Goal: Task Accomplishment & Management: Use online tool/utility

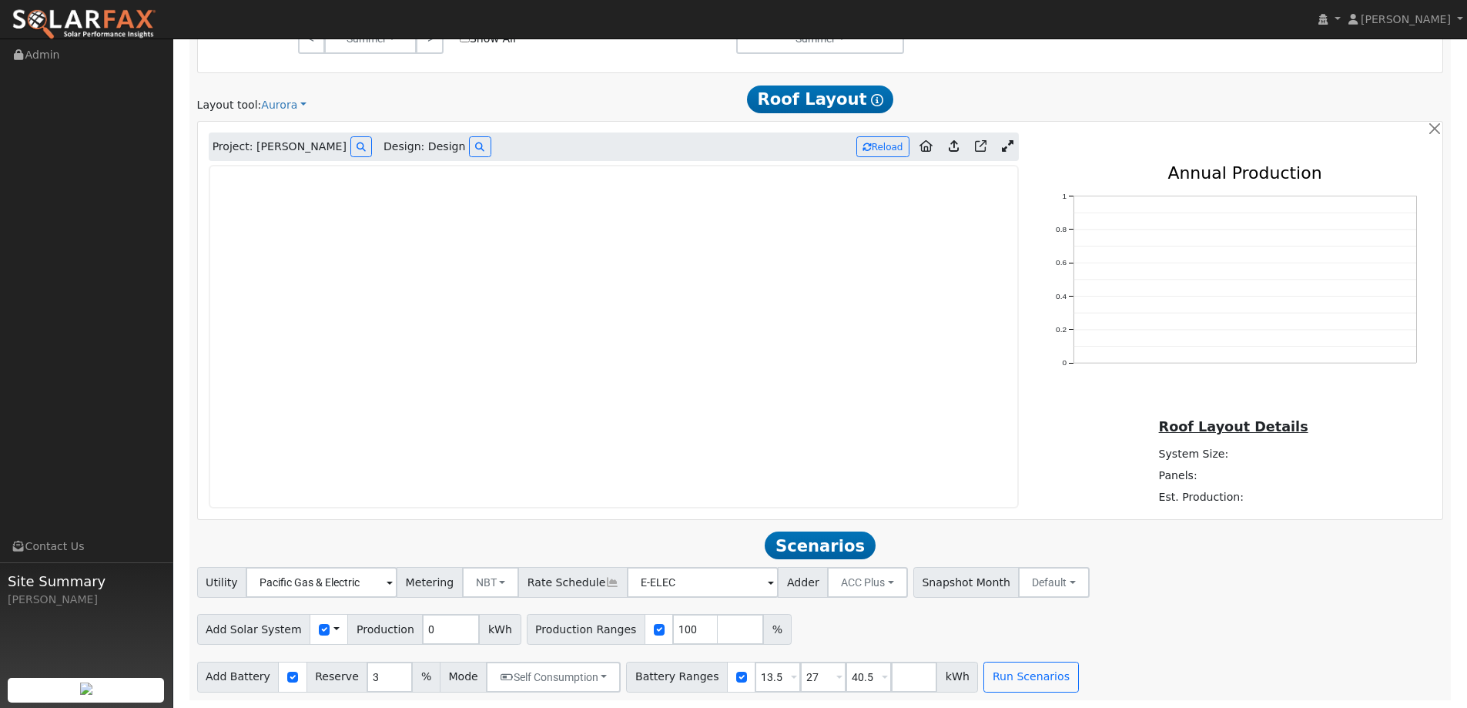
scroll to position [903, 0]
click at [104, 19] on img at bounding box center [84, 24] width 145 height 32
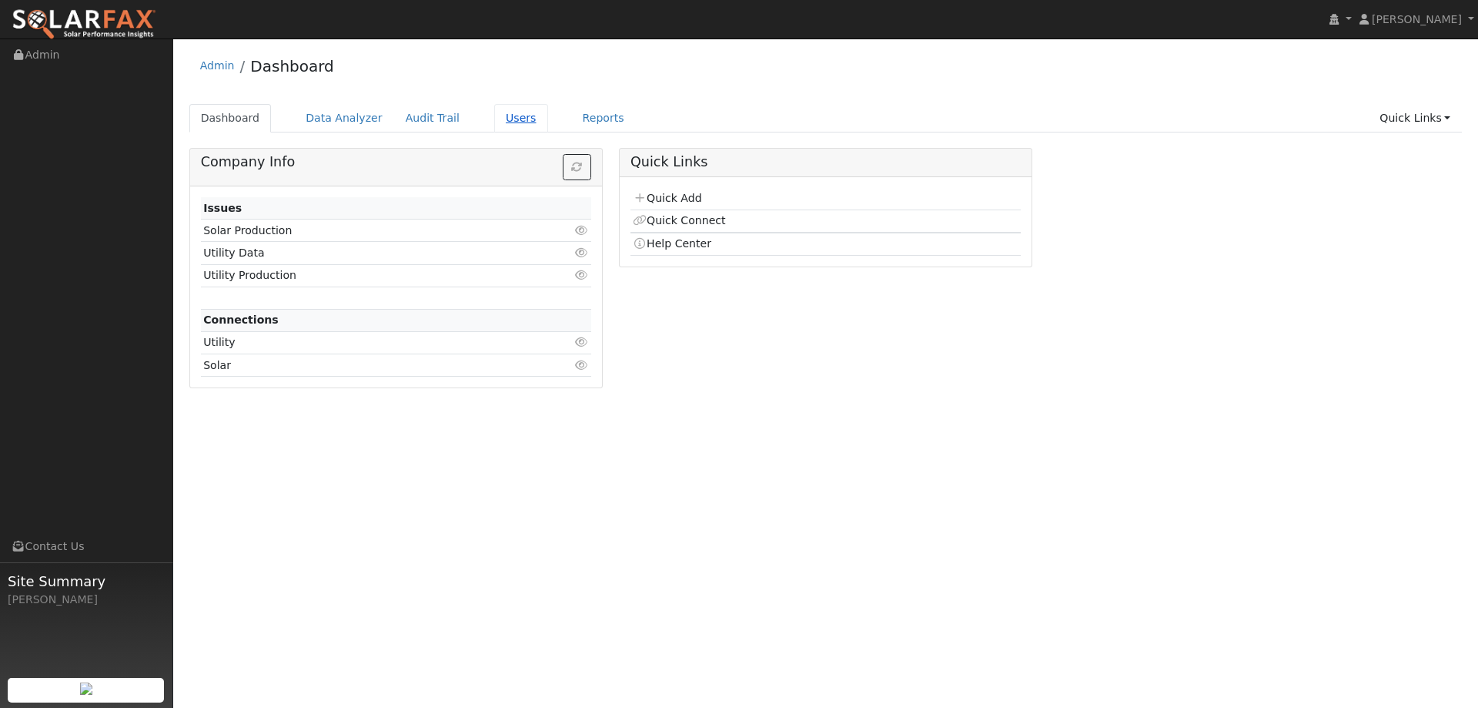
click at [494, 114] on link "Users" at bounding box center [521, 118] width 54 height 28
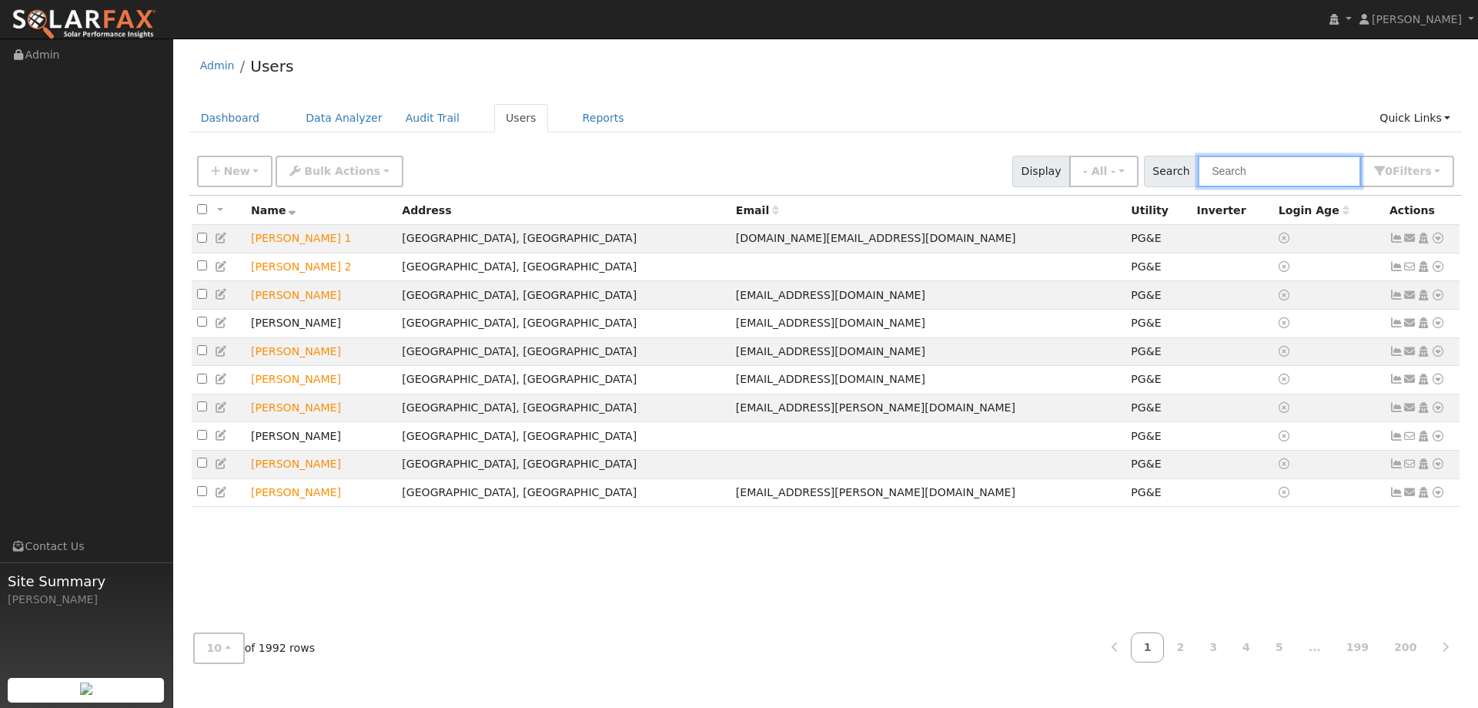
click at [1246, 182] on input "text" at bounding box center [1279, 172] width 163 height 32
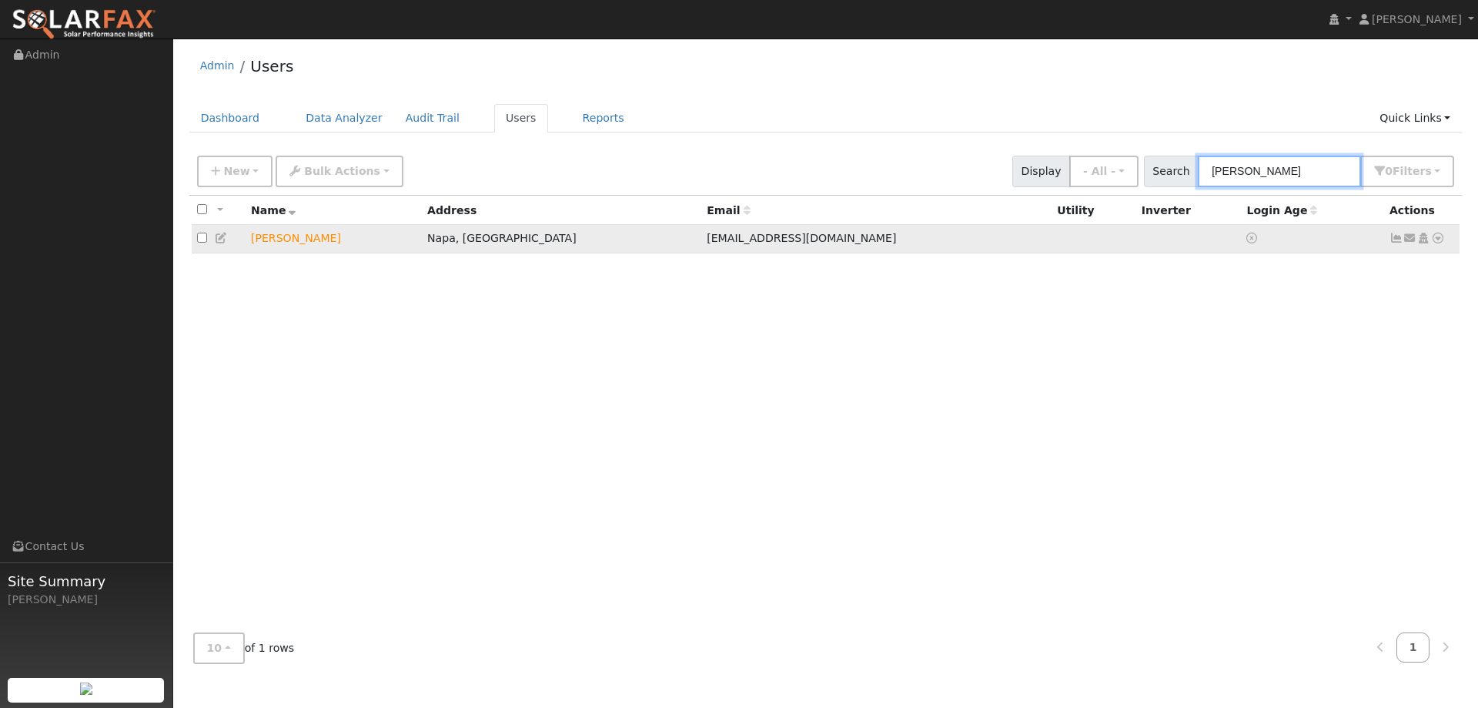
type input "Dana Ho"
click at [1448, 241] on td "Send Email... Copy a Link Reset Password Open Access Data Analyzer Reports Scen…" at bounding box center [1422, 239] width 76 height 28
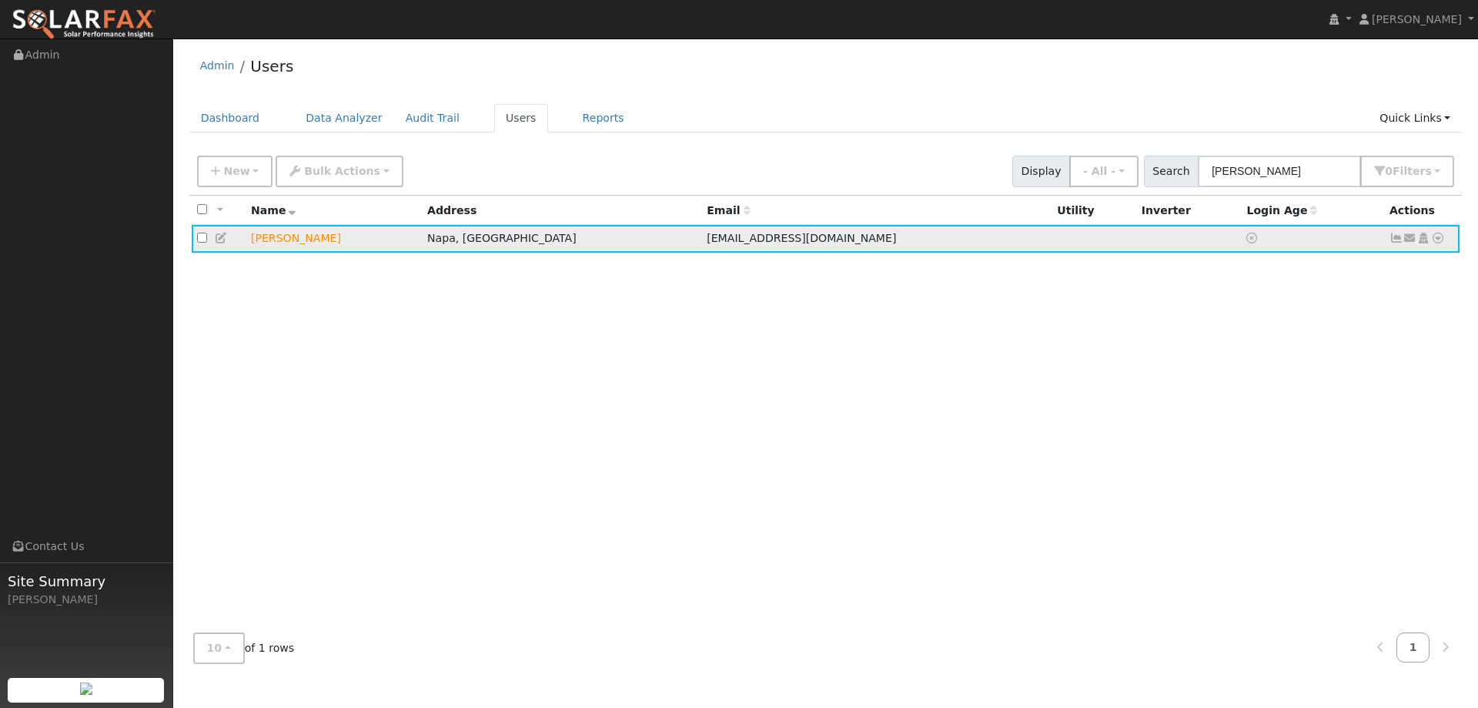
click at [1434, 241] on icon at bounding box center [1438, 238] width 14 height 11
click at [1283, 357] on link "Utility" at bounding box center [1278, 355] width 107 height 22
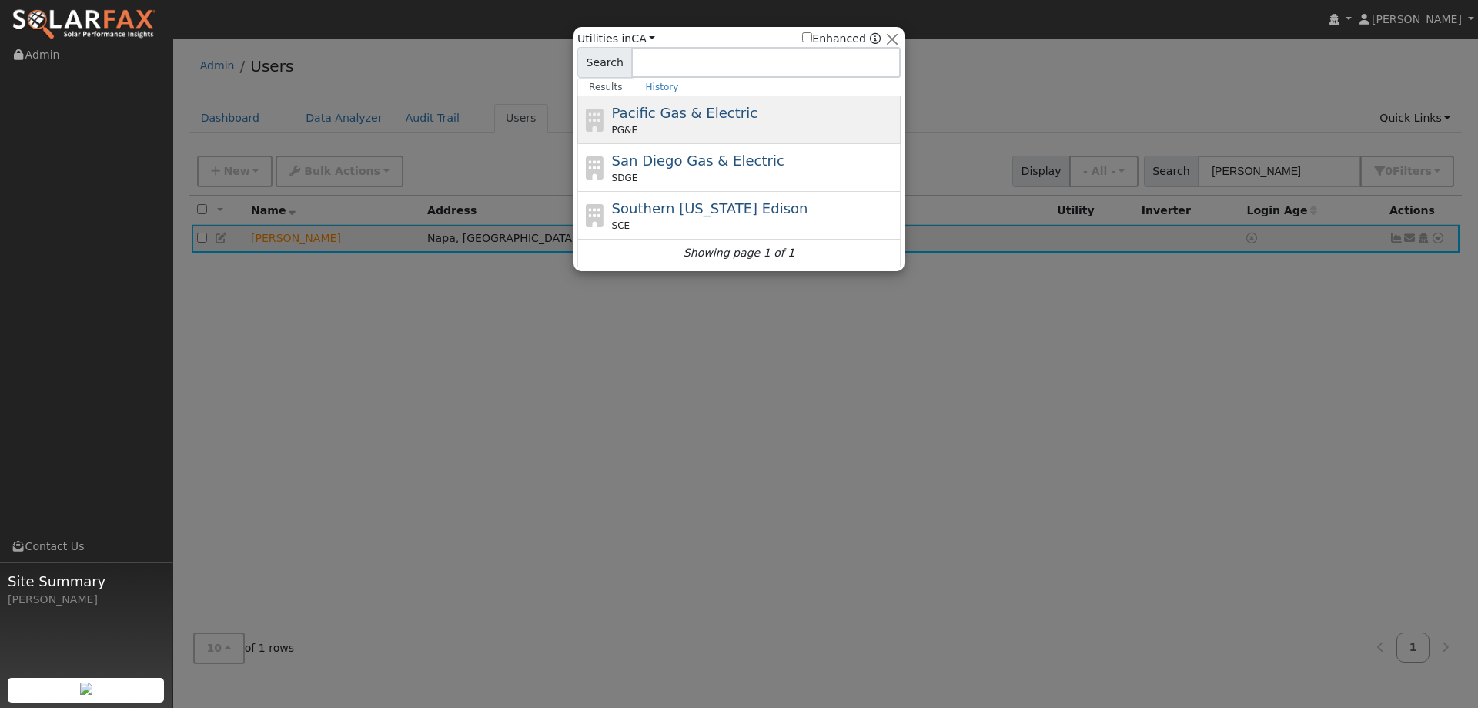
click at [843, 132] on div "PG&E" at bounding box center [755, 130] width 286 height 14
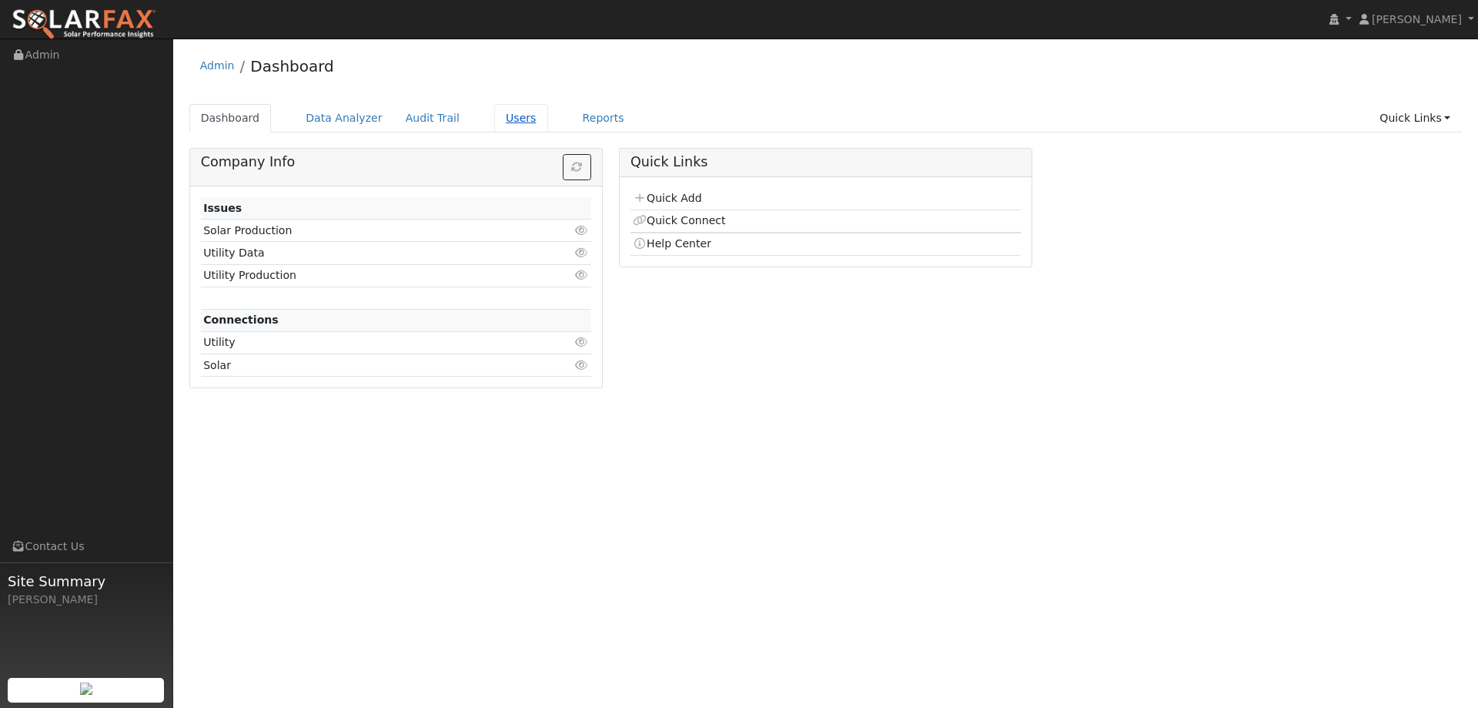
click at [502, 125] on link "Users" at bounding box center [521, 118] width 54 height 28
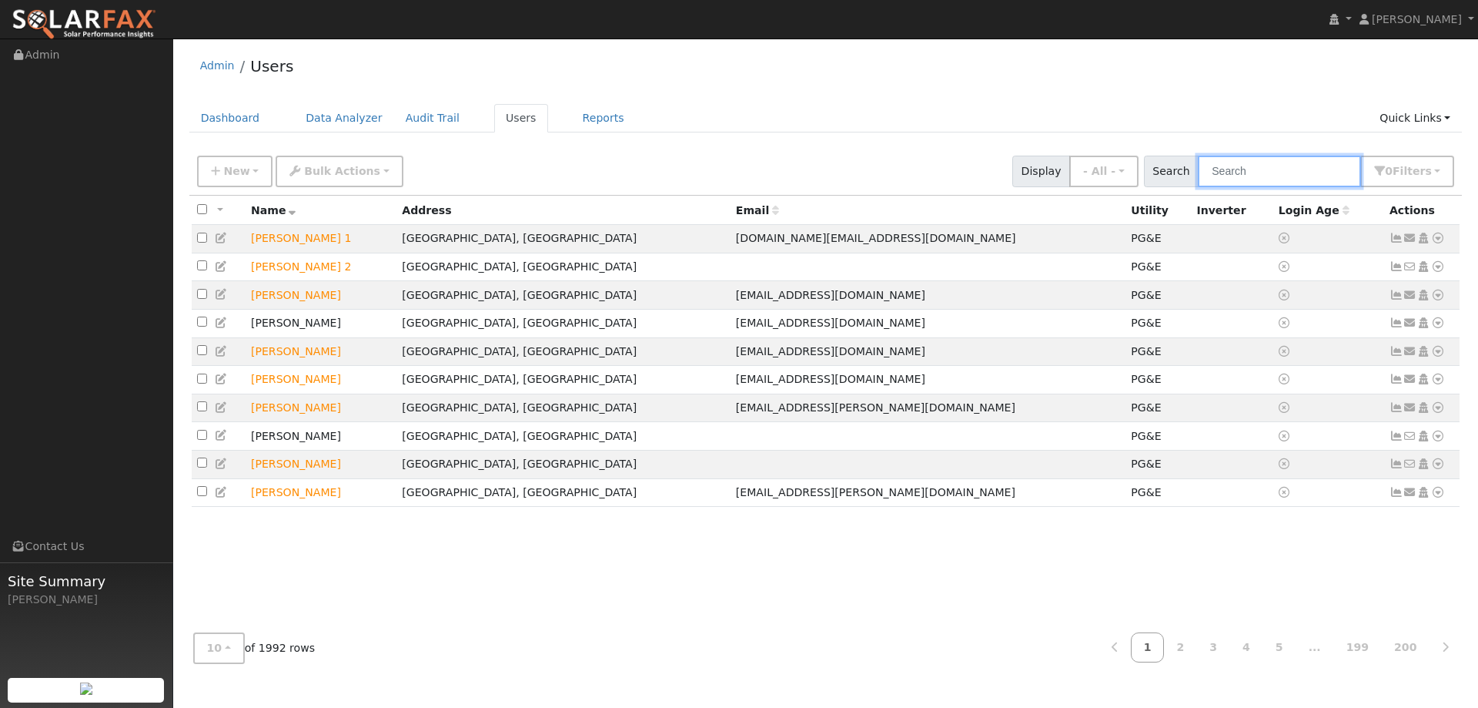
click at [1288, 162] on input "text" at bounding box center [1279, 172] width 163 height 32
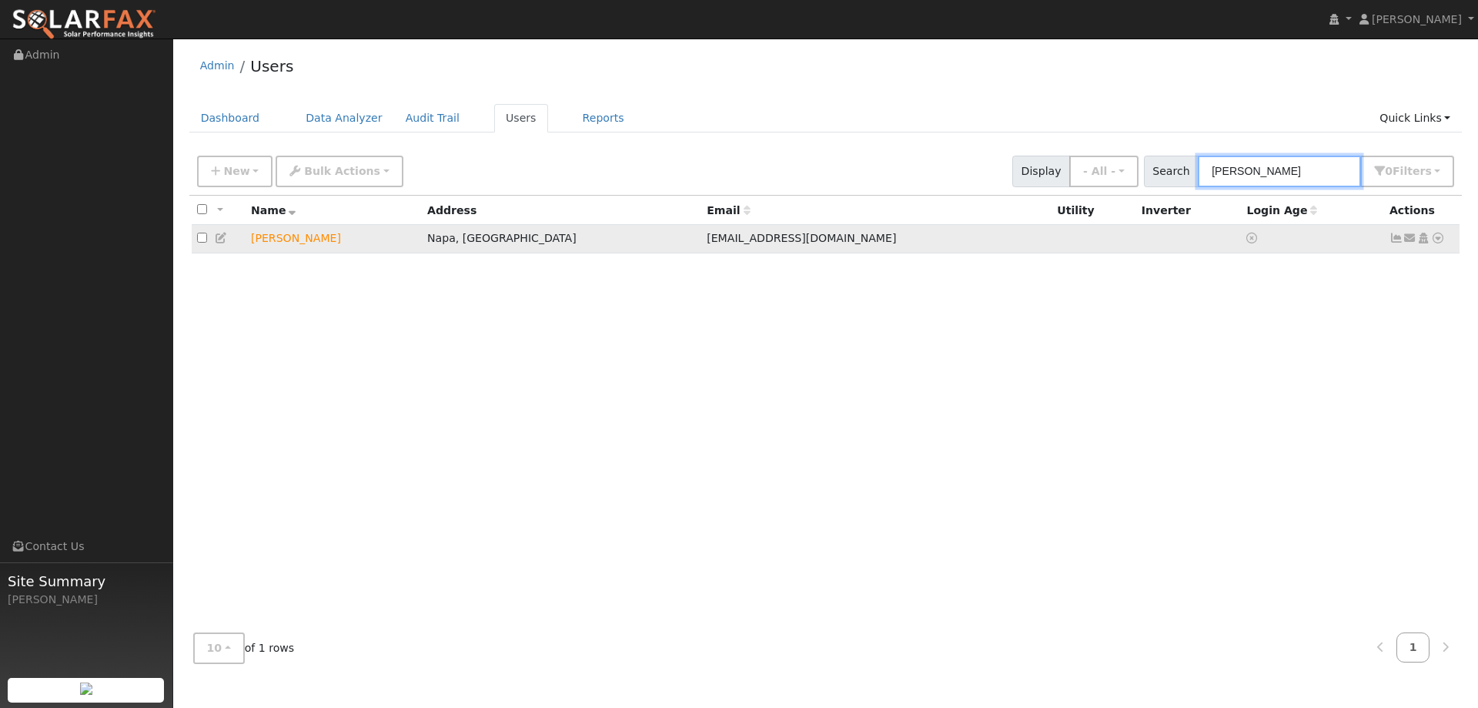
type input "Dana Hod"
click at [1444, 236] on icon at bounding box center [1438, 238] width 14 height 11
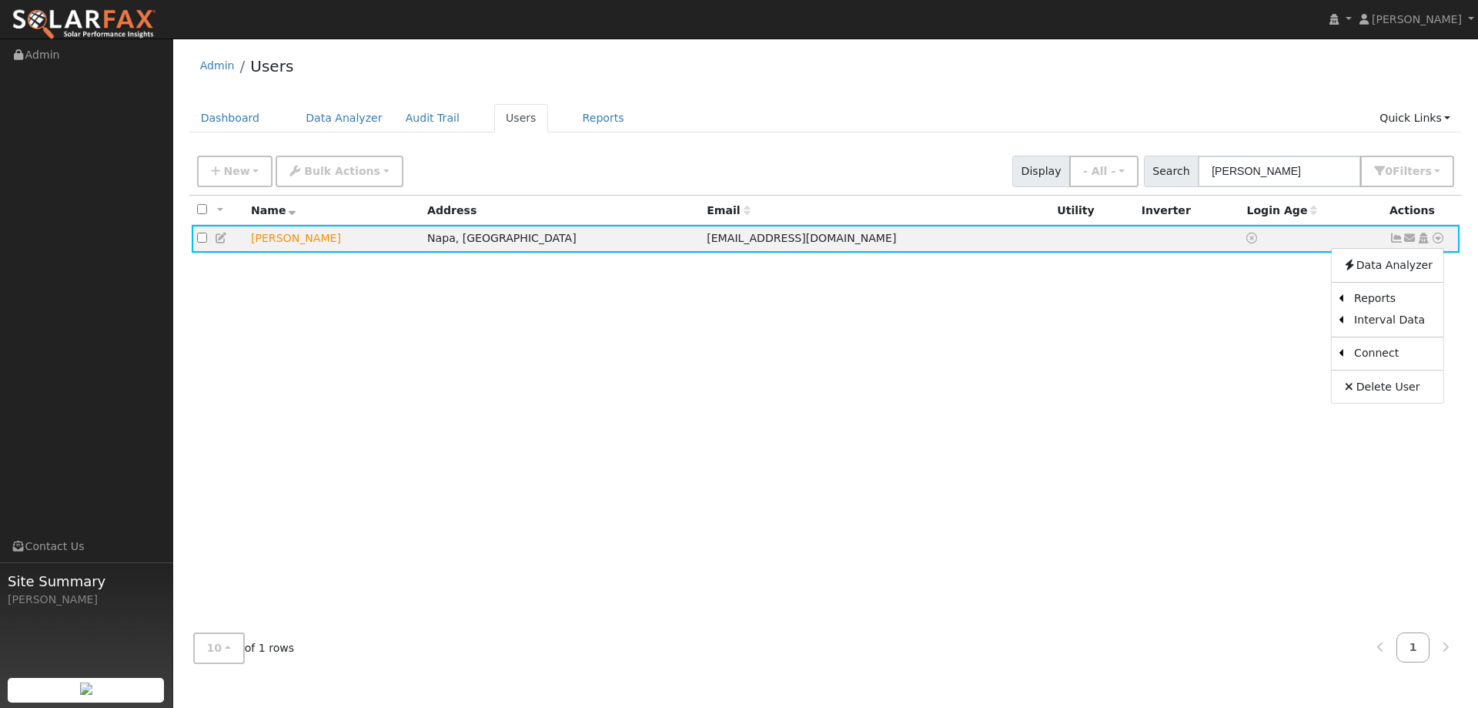
click at [0, 0] on link "Utility" at bounding box center [0, 0] width 0 height 0
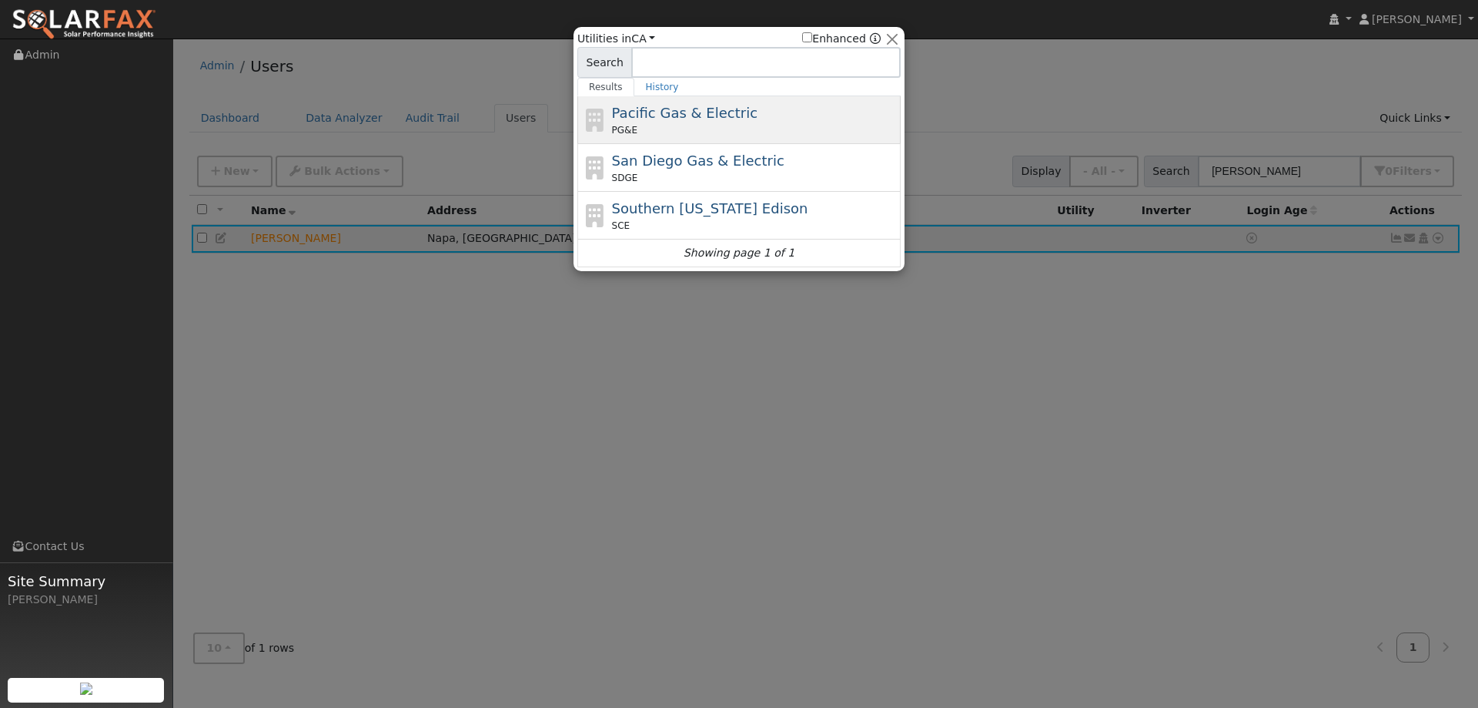
click at [741, 115] on div "Pacific Gas & Electric PG&E" at bounding box center [755, 119] width 286 height 35
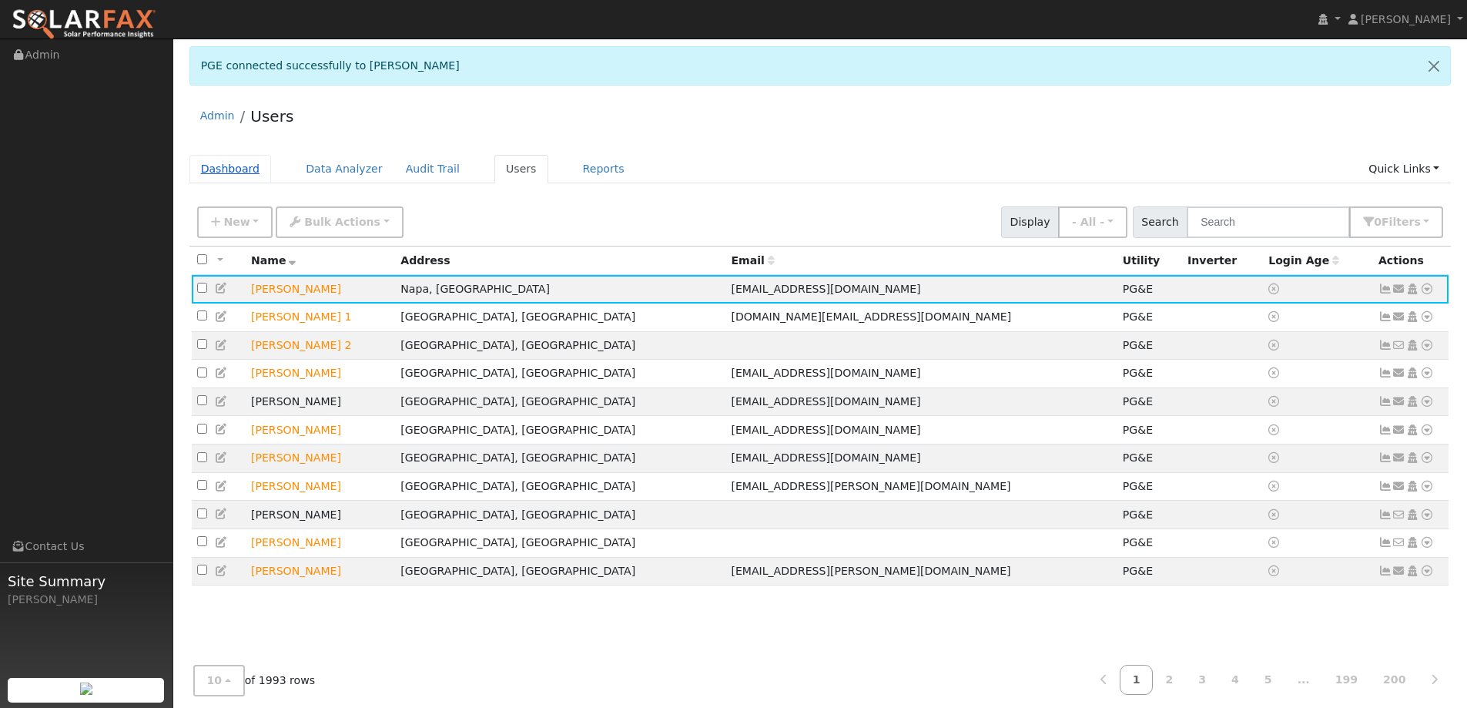
click at [217, 167] on link "Dashboard" at bounding box center [230, 169] width 82 height 28
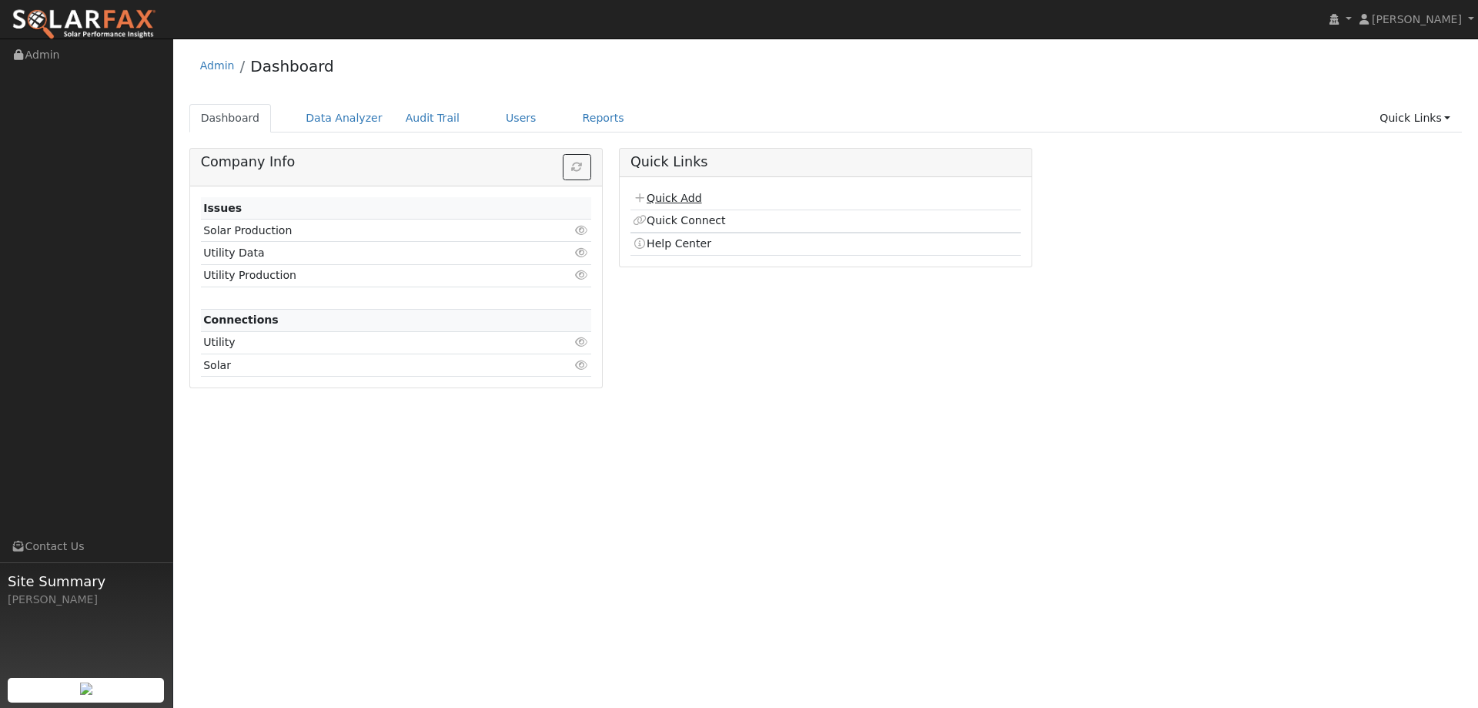
click at [679, 196] on link "Quick Add" at bounding box center [667, 198] width 69 height 12
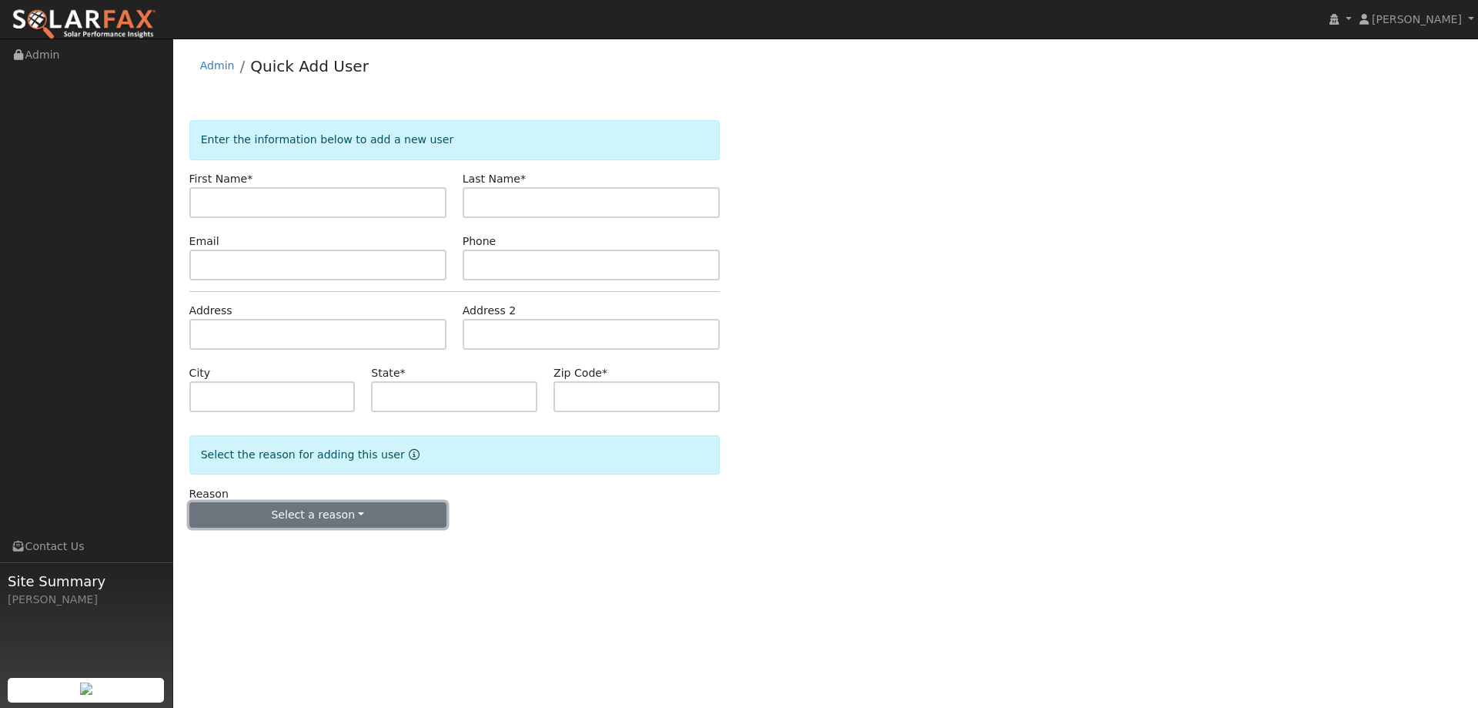
click at [290, 517] on button "Select a reason" at bounding box center [317, 515] width 257 height 26
click at [639, 560] on div "User Profile First name Last name Email Email Notifications No Emails No Emails…" at bounding box center [825, 372] width 1305 height 669
click at [418, 507] on button "Select a reason" at bounding box center [317, 515] width 257 height 26
click at [594, 572] on div "User Profile First name Last name Email Email Notifications No Emails No Emails…" at bounding box center [825, 372] width 1305 height 669
click at [144, 28] on img at bounding box center [84, 24] width 145 height 32
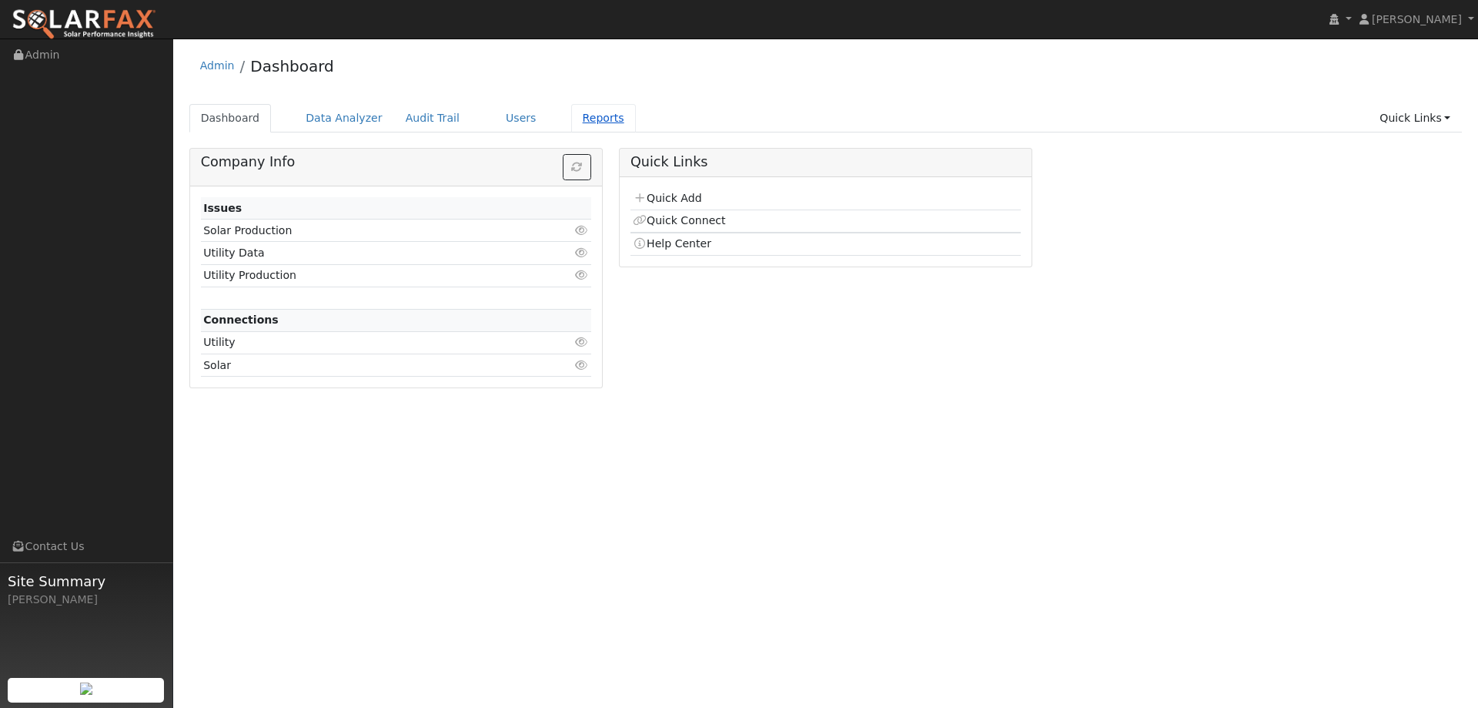
click at [571, 112] on link "Reports" at bounding box center [603, 118] width 65 height 28
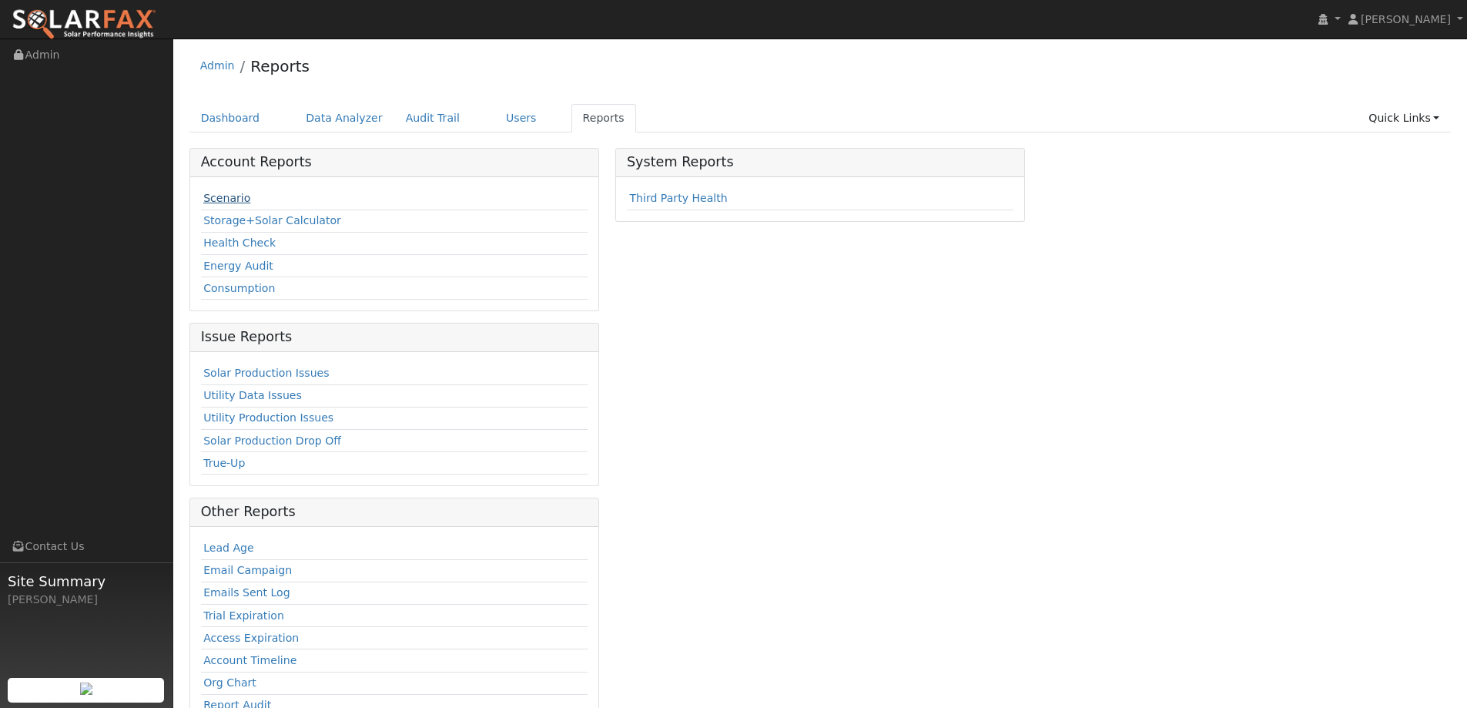
click at [216, 195] on link "Scenario" at bounding box center [226, 198] width 47 height 12
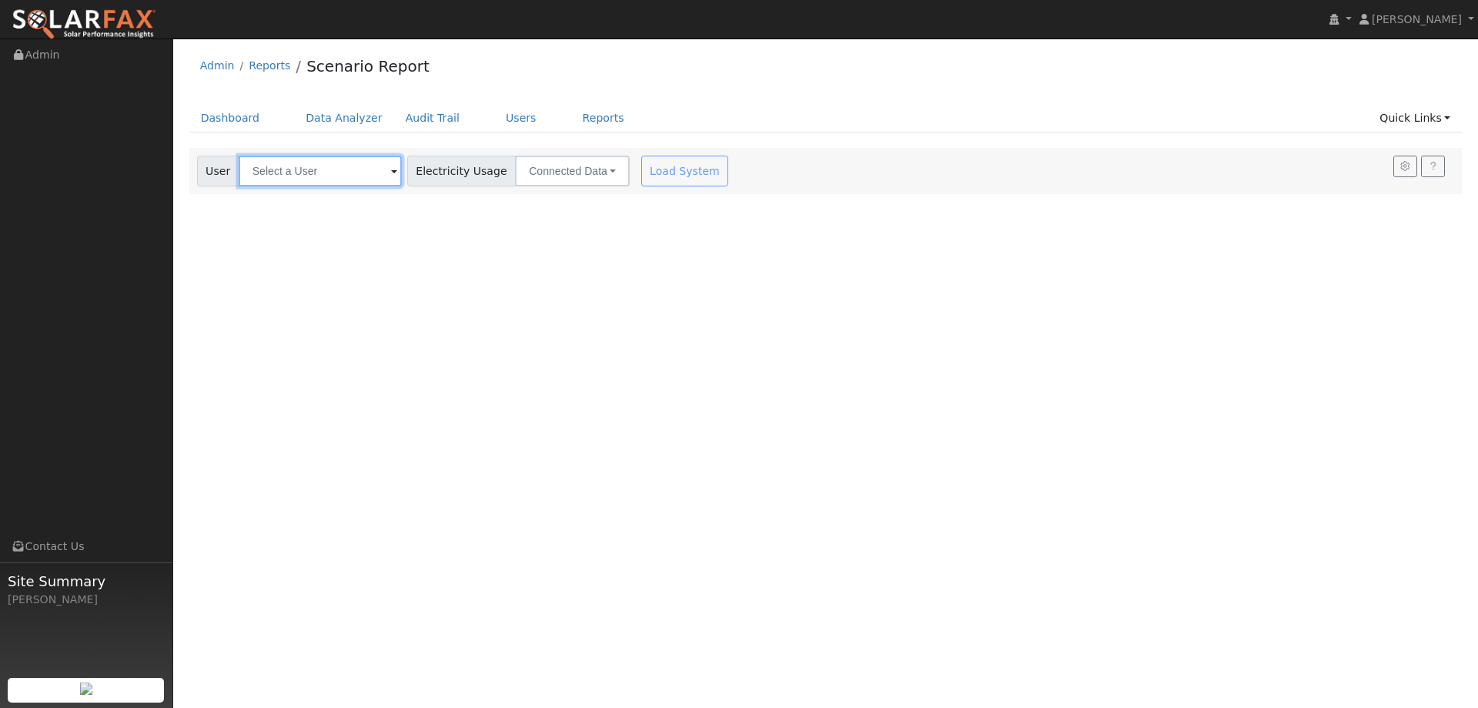
click at [314, 174] on input "text" at bounding box center [320, 171] width 163 height 31
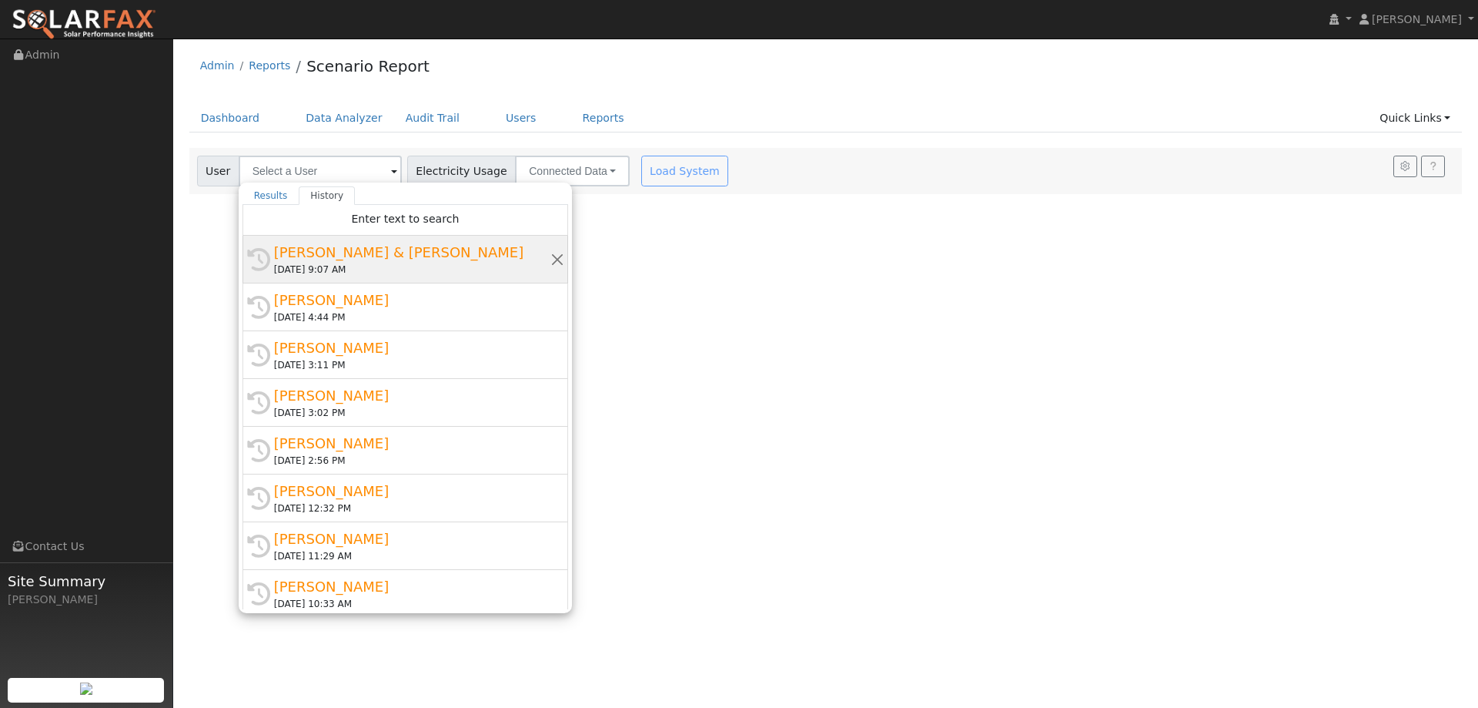
click at [353, 256] on div "Darin & Carolyn Craig" at bounding box center [412, 252] width 276 height 21
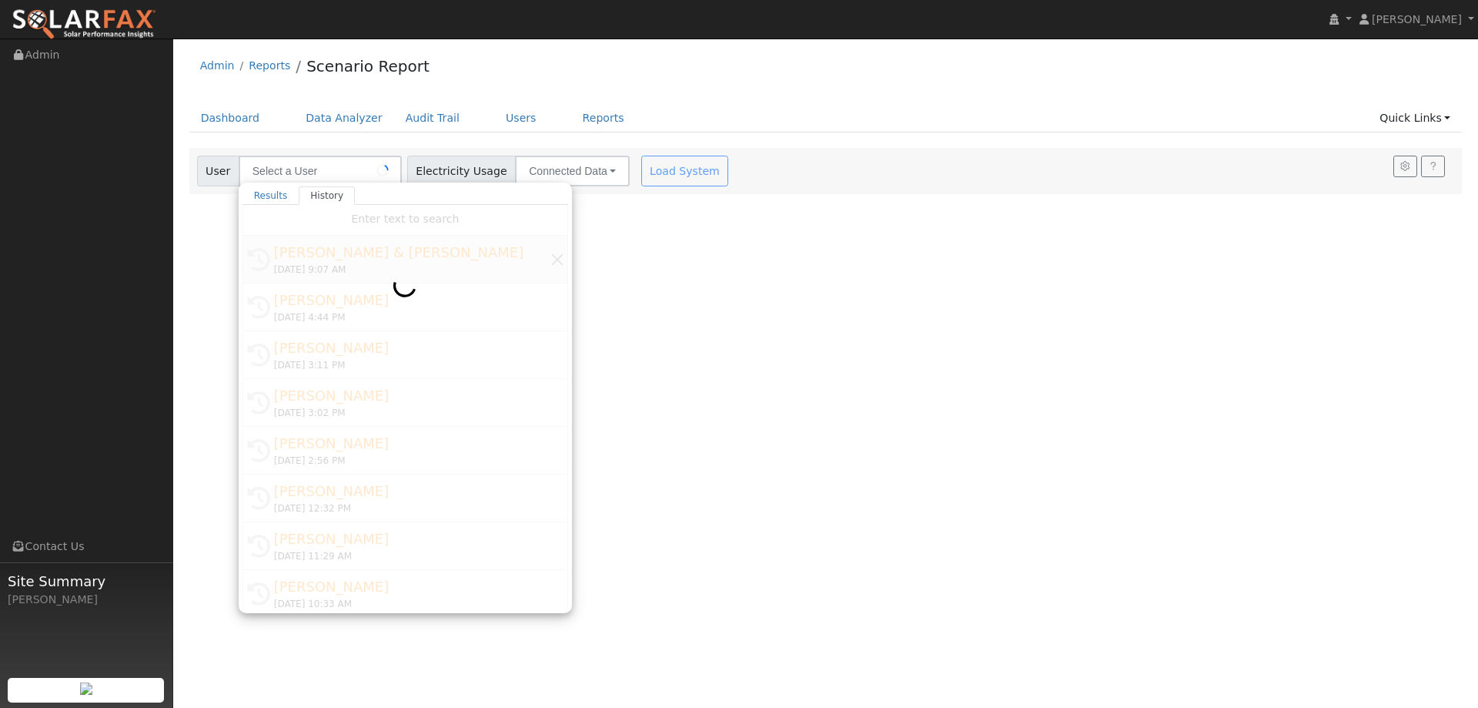
type input "Darin & Carolyn Craig"
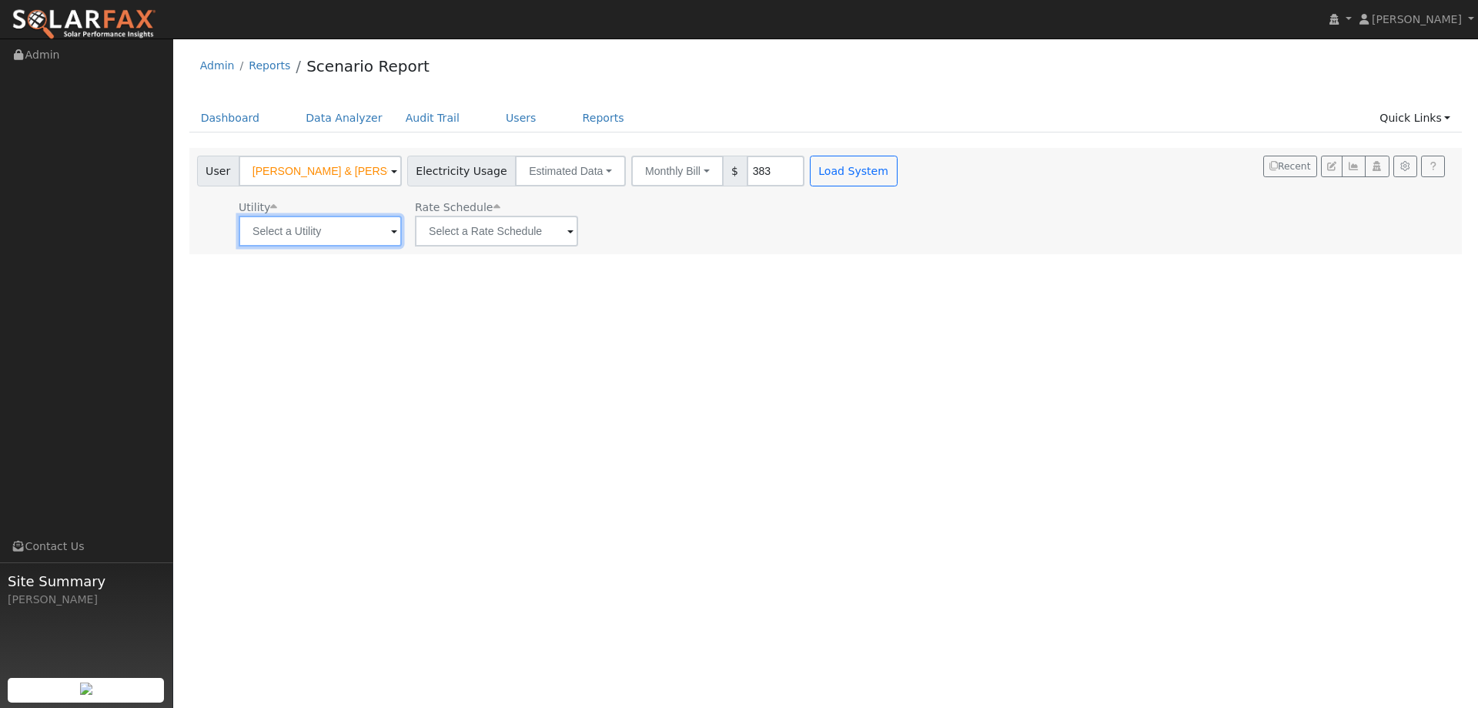
click at [325, 226] on input "text" at bounding box center [320, 231] width 163 height 31
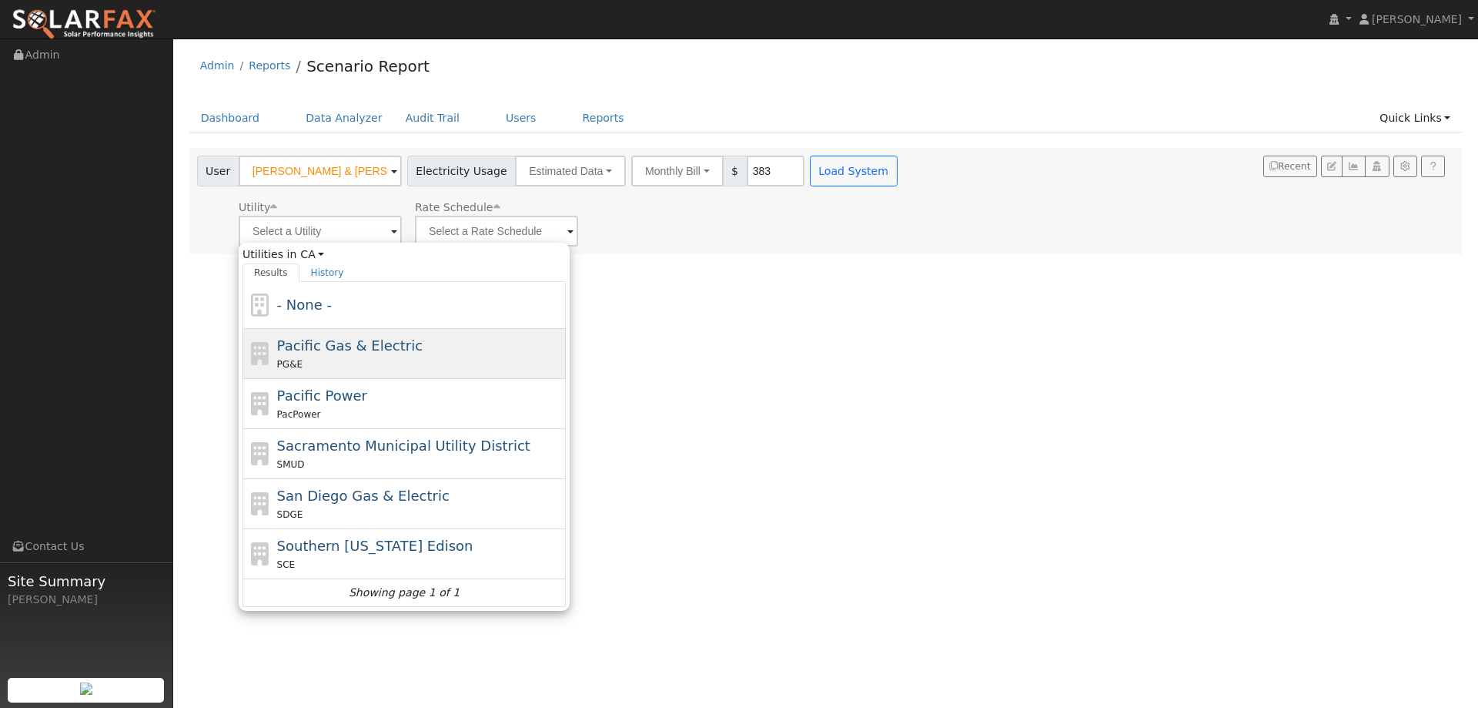
click at [340, 337] on span "Pacific Gas & Electric" at bounding box center [350, 345] width 146 height 16
type input "Pacific Gas & Electric"
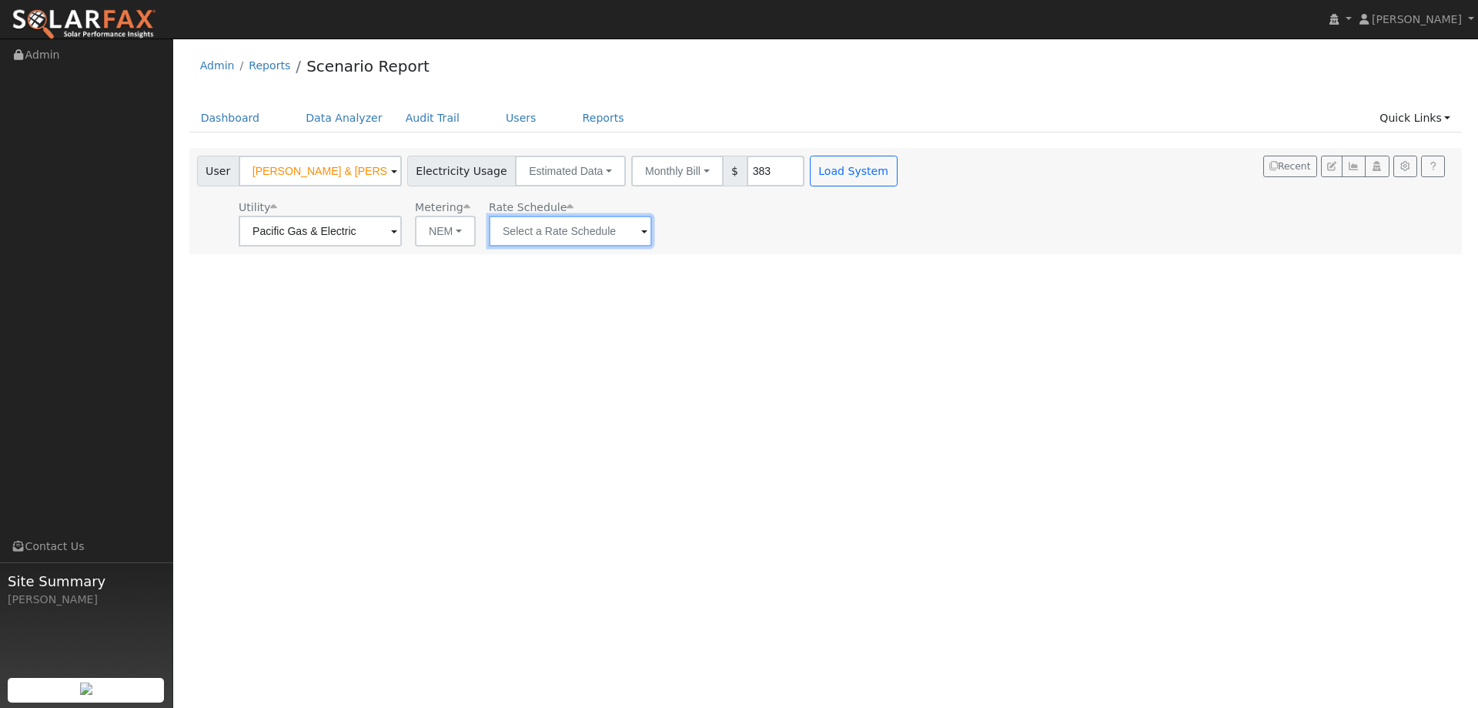
click at [581, 241] on input "text" at bounding box center [570, 231] width 163 height 31
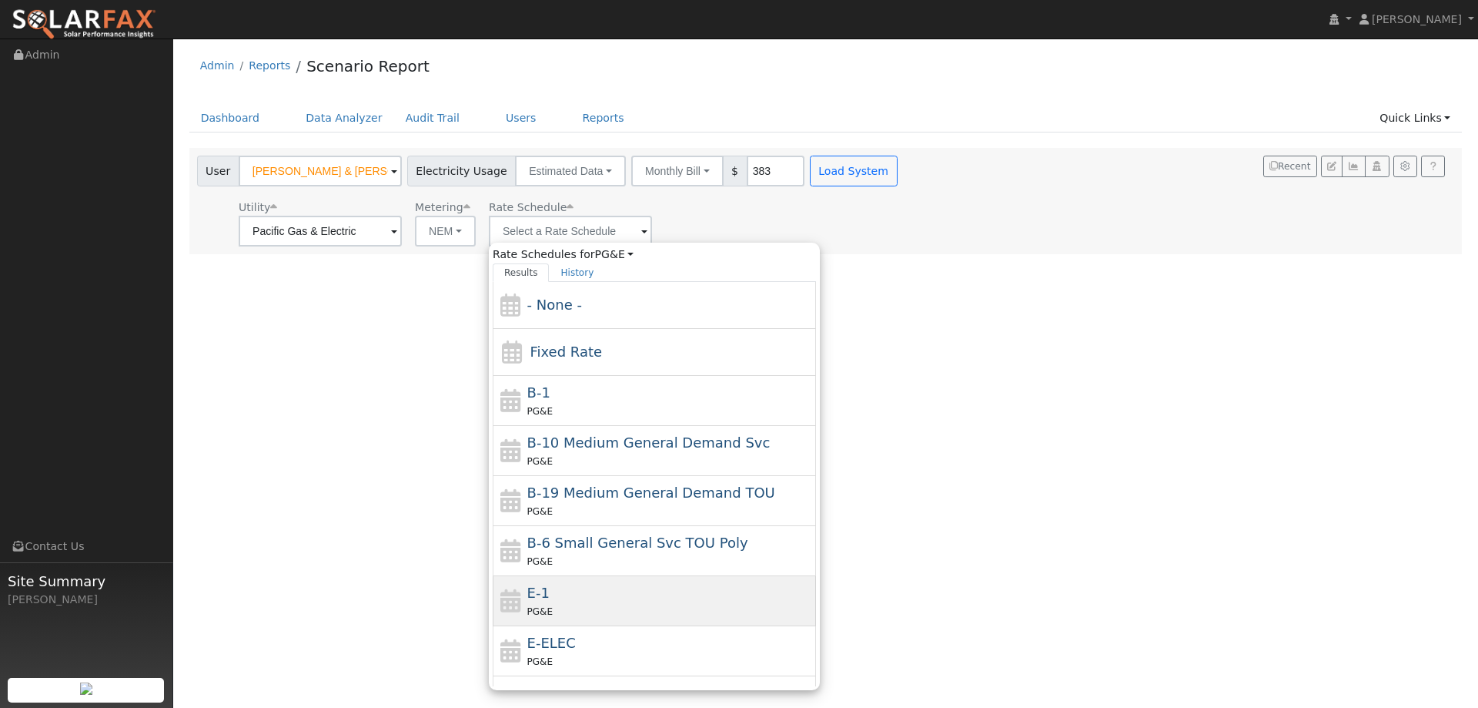
click at [619, 594] on div "E-1 PG&E" at bounding box center [670, 600] width 286 height 37
type input "E-1"
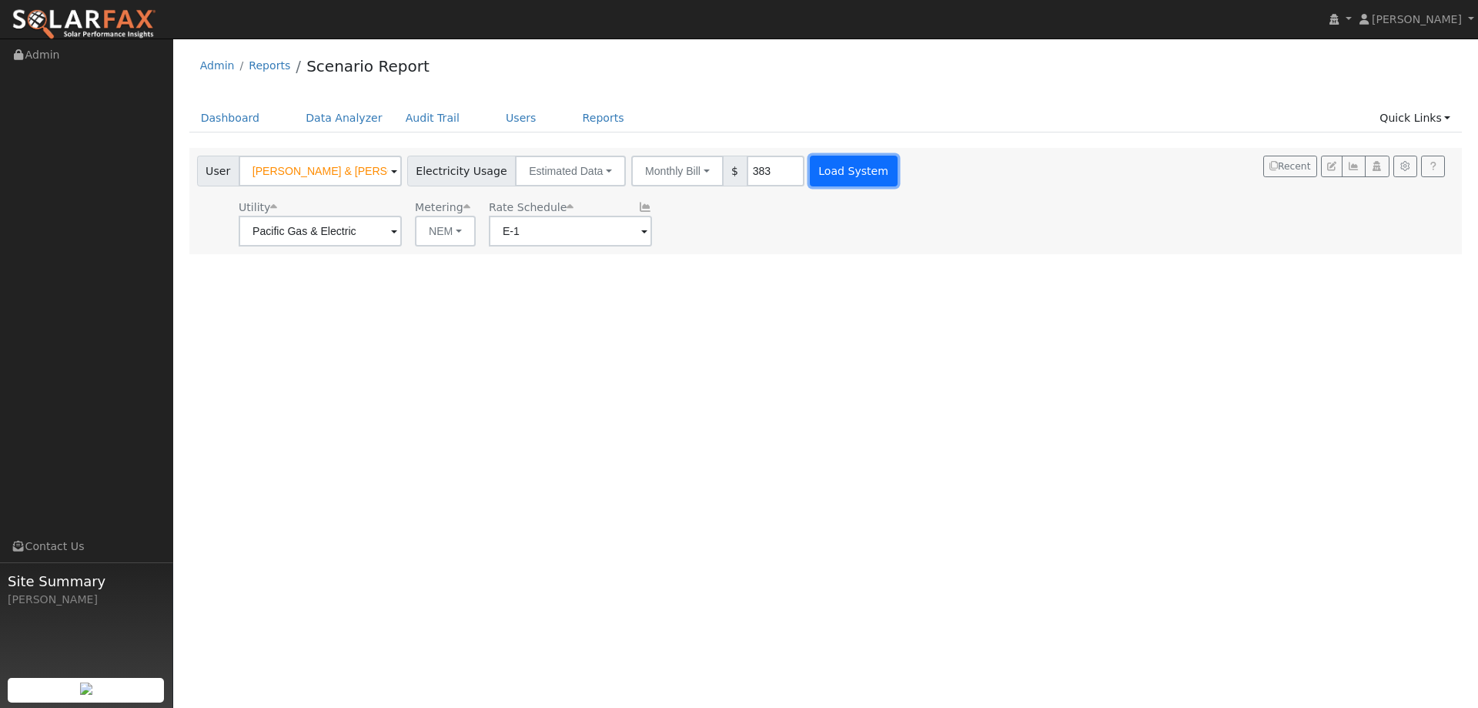
click at [841, 171] on button "Load System" at bounding box center [854, 171] width 88 height 31
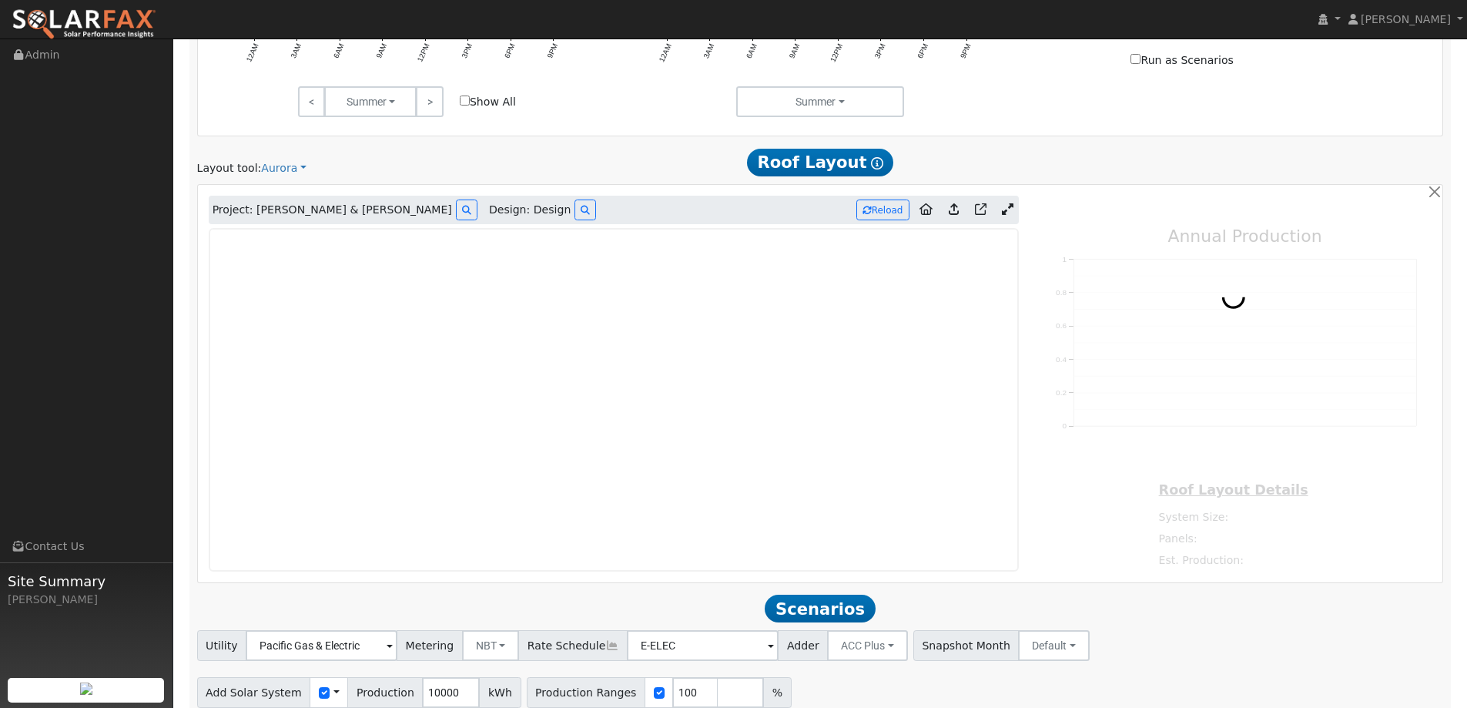
scroll to position [847, 0]
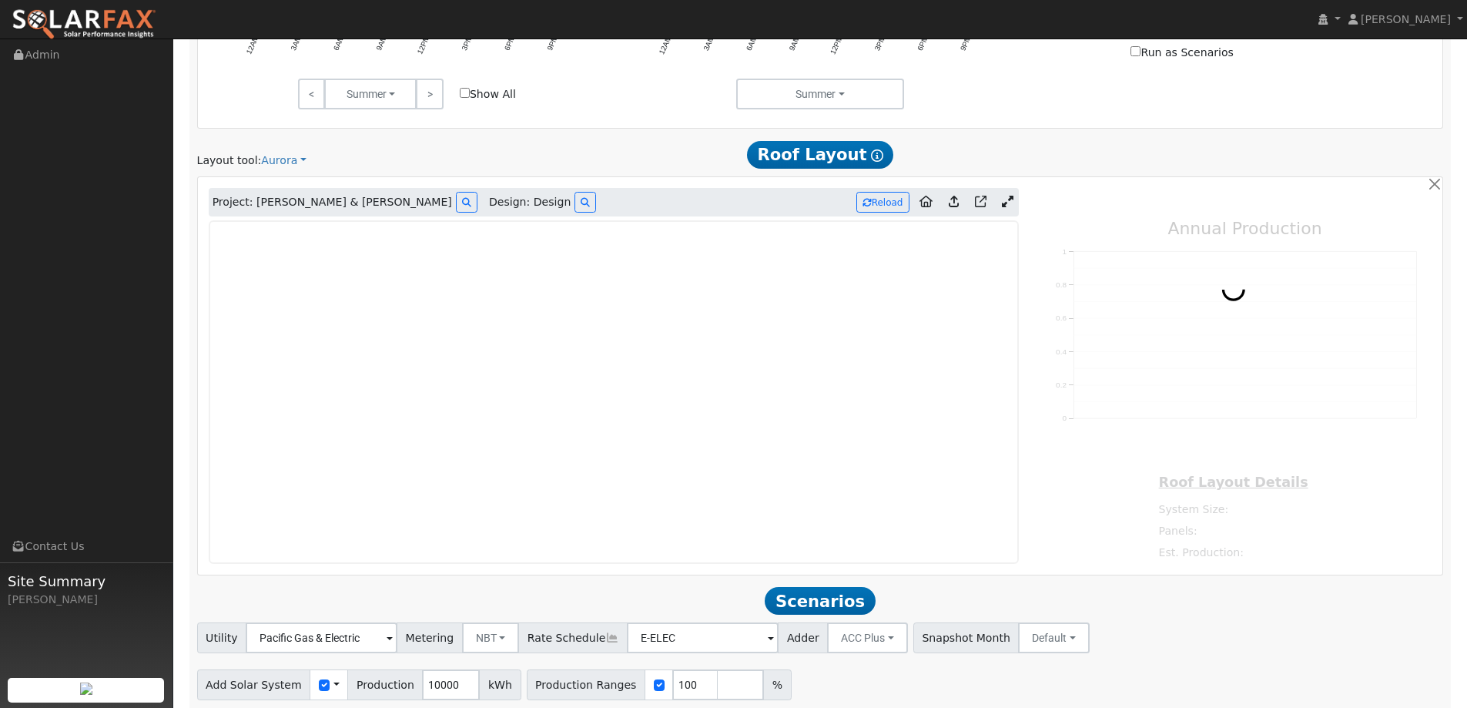
type input "0"
click at [141, 11] on img at bounding box center [84, 24] width 145 height 32
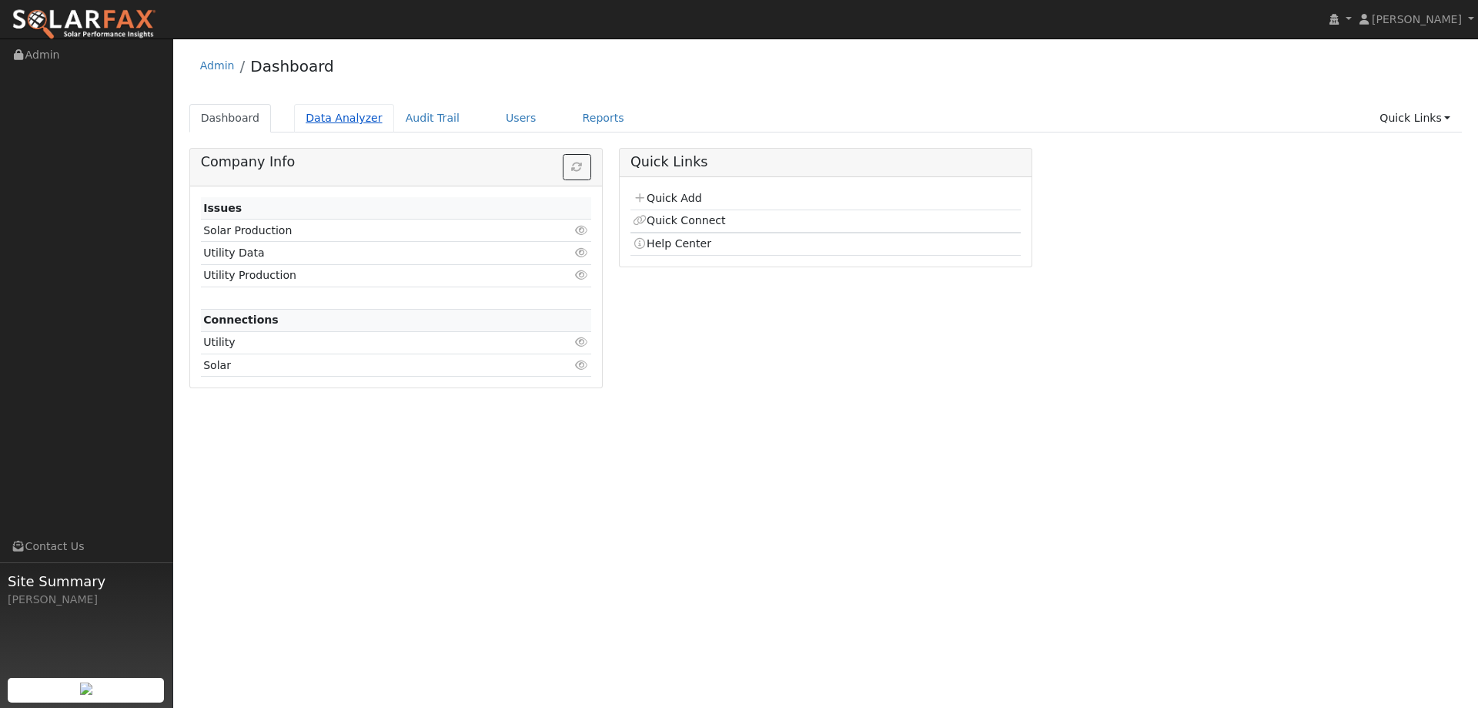
click at [330, 112] on link "Data Analyzer" at bounding box center [344, 118] width 100 height 28
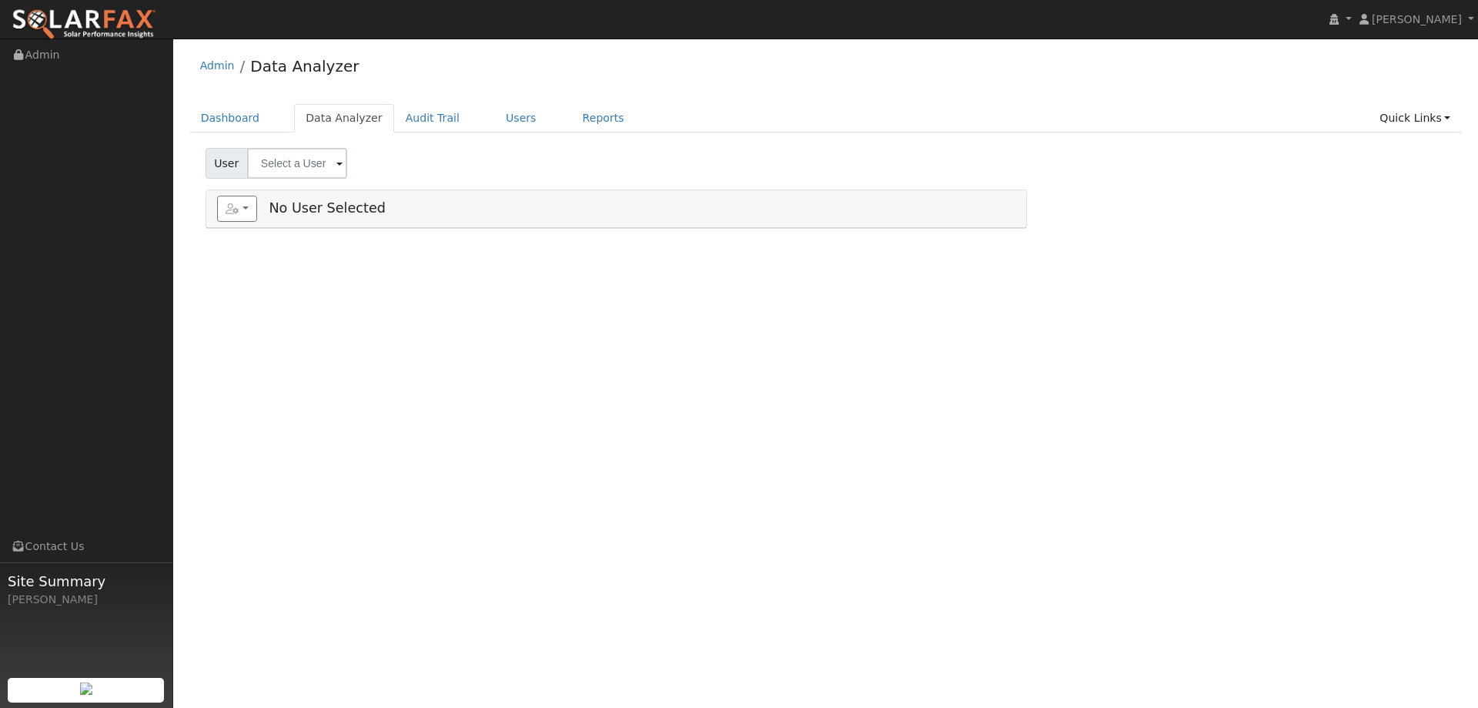
click at [309, 154] on input "text" at bounding box center [297, 163] width 100 height 31
click at [578, 328] on div "User Profile First name Last name Email Email Notifications No Emails No Emails…" at bounding box center [825, 372] width 1305 height 669
click at [238, 112] on link "Dashboard" at bounding box center [230, 118] width 82 height 28
